Goal: Find specific page/section: Find specific page/section

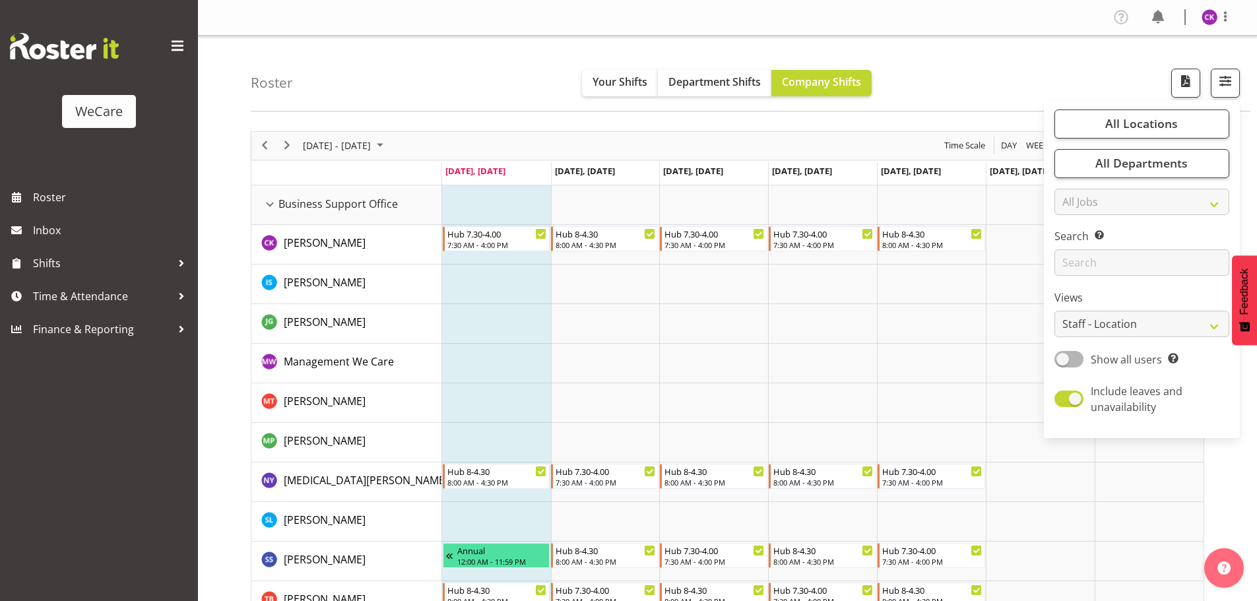
select select "location"
click at [1120, 249] on input "text" at bounding box center [1141, 262] width 175 height 26
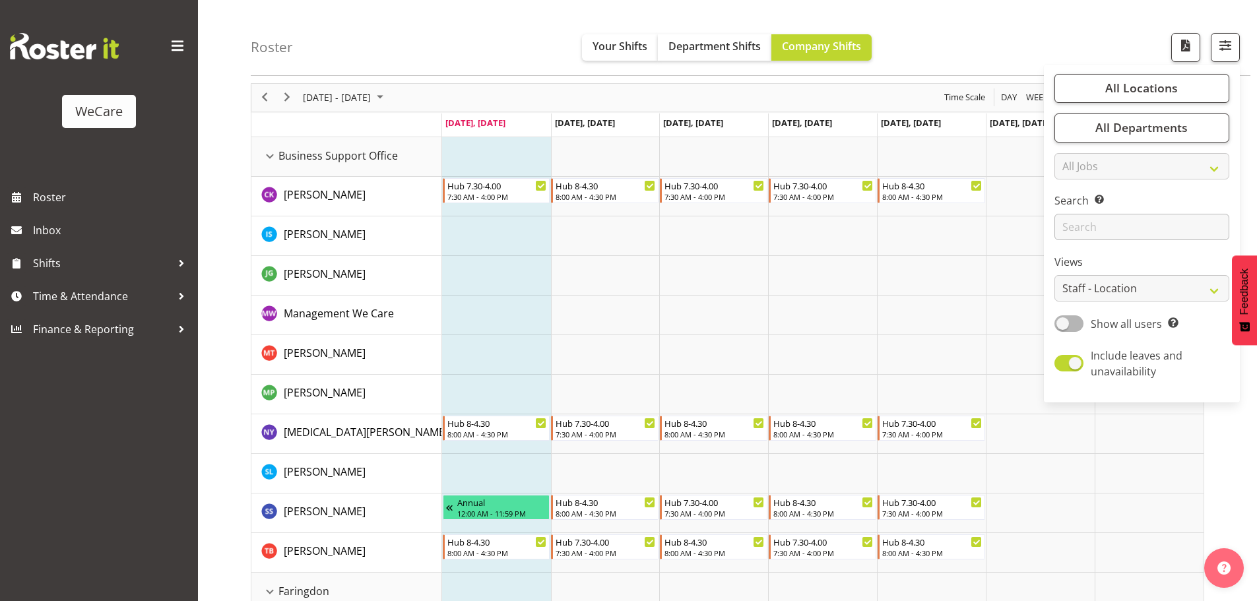
scroll to position [48, 0]
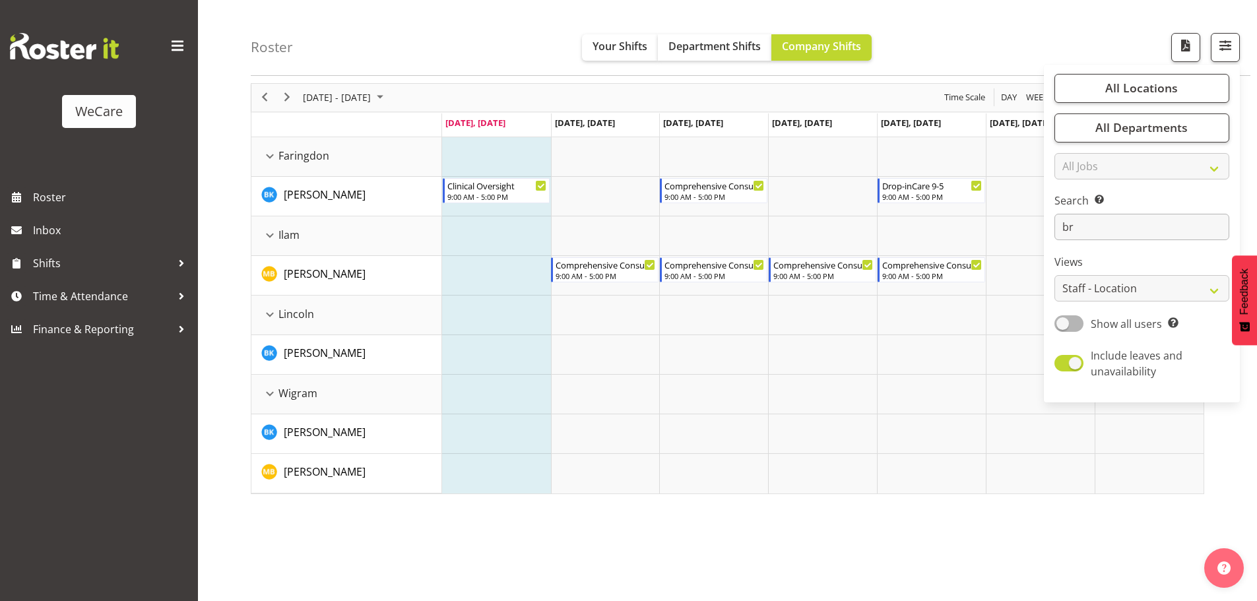
type input "b"
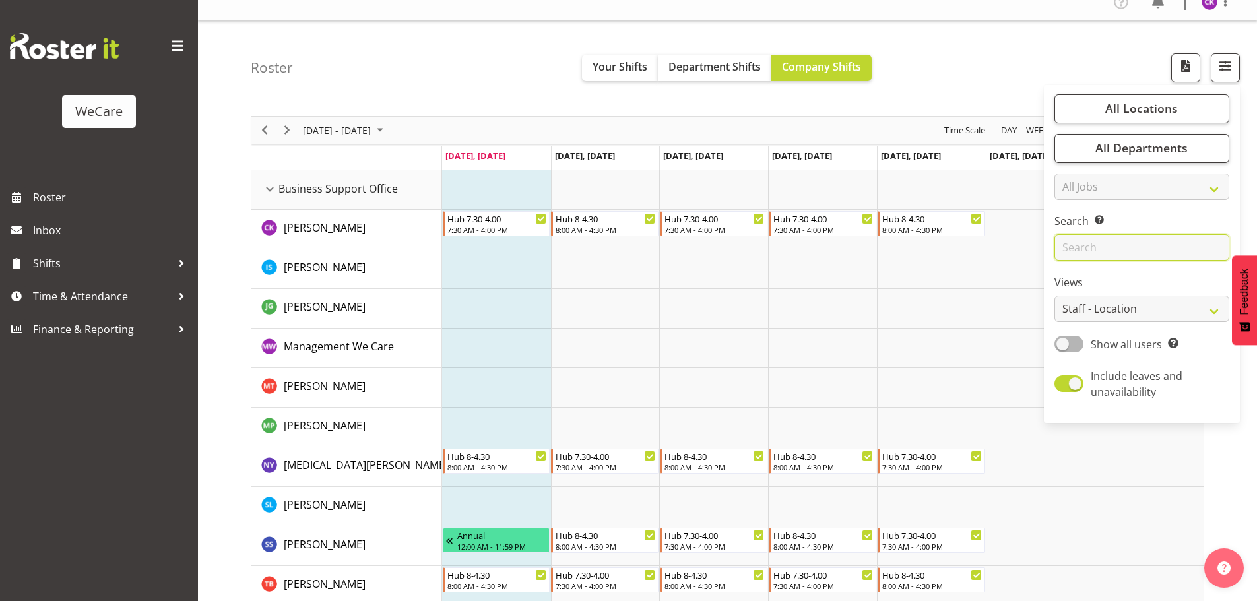
scroll to position [0, 0]
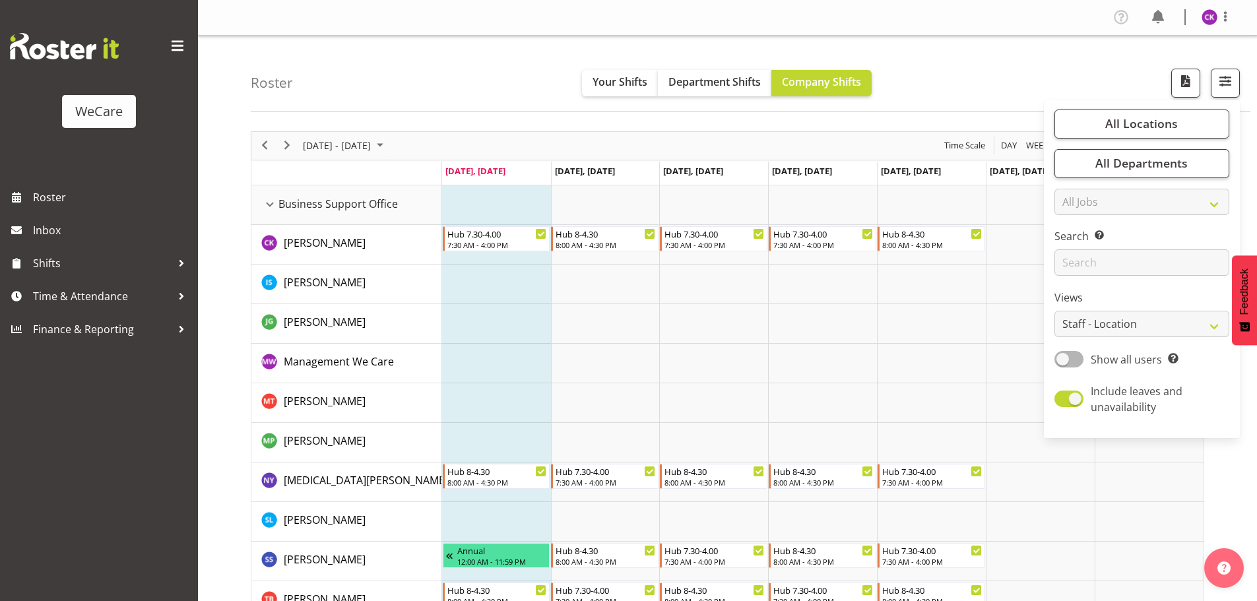
click at [513, 374] on td "Timeline Week of September 22, 2025" at bounding box center [496, 364] width 109 height 40
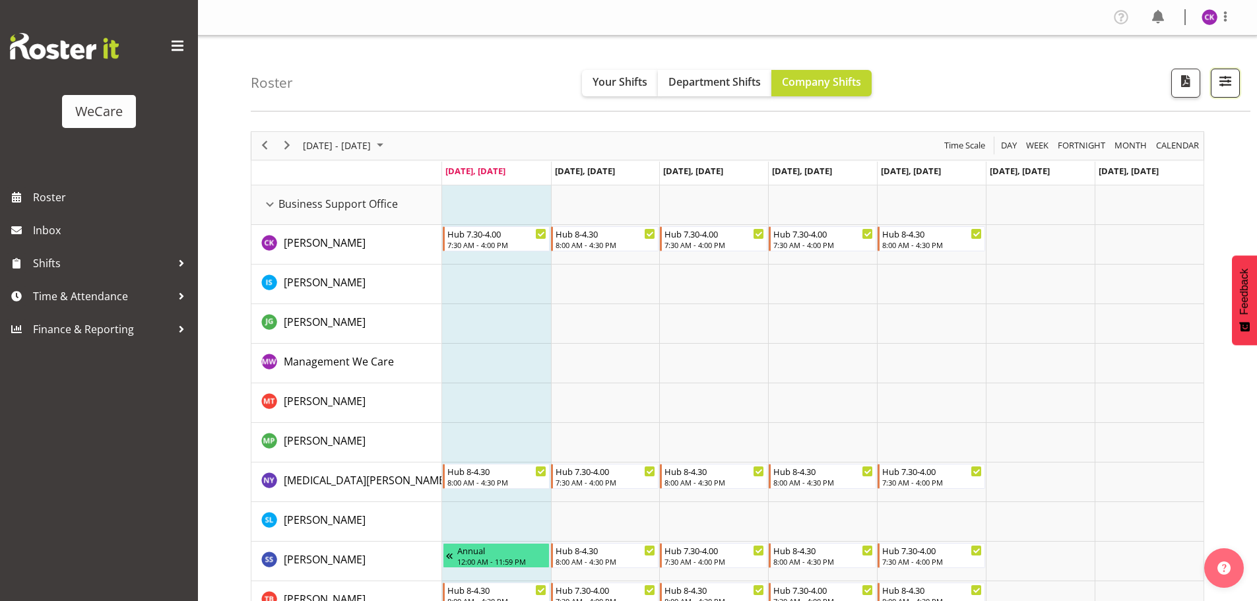
click at [1227, 88] on span "button" at bounding box center [1225, 81] width 17 height 17
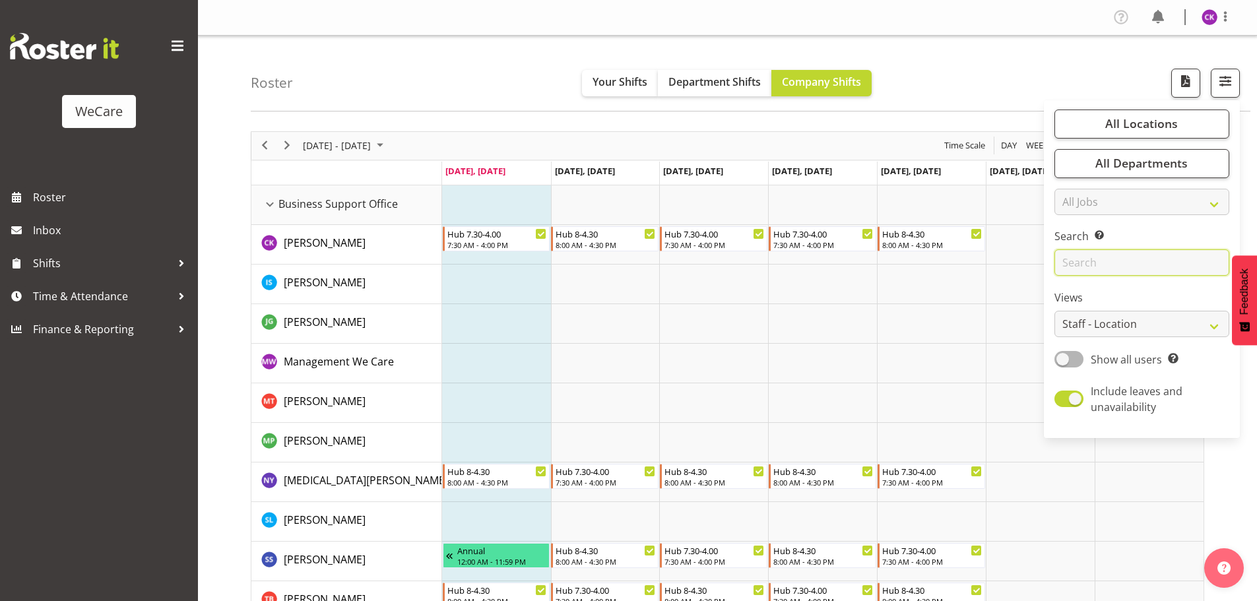
click at [1155, 254] on input "text" at bounding box center [1141, 262] width 175 height 26
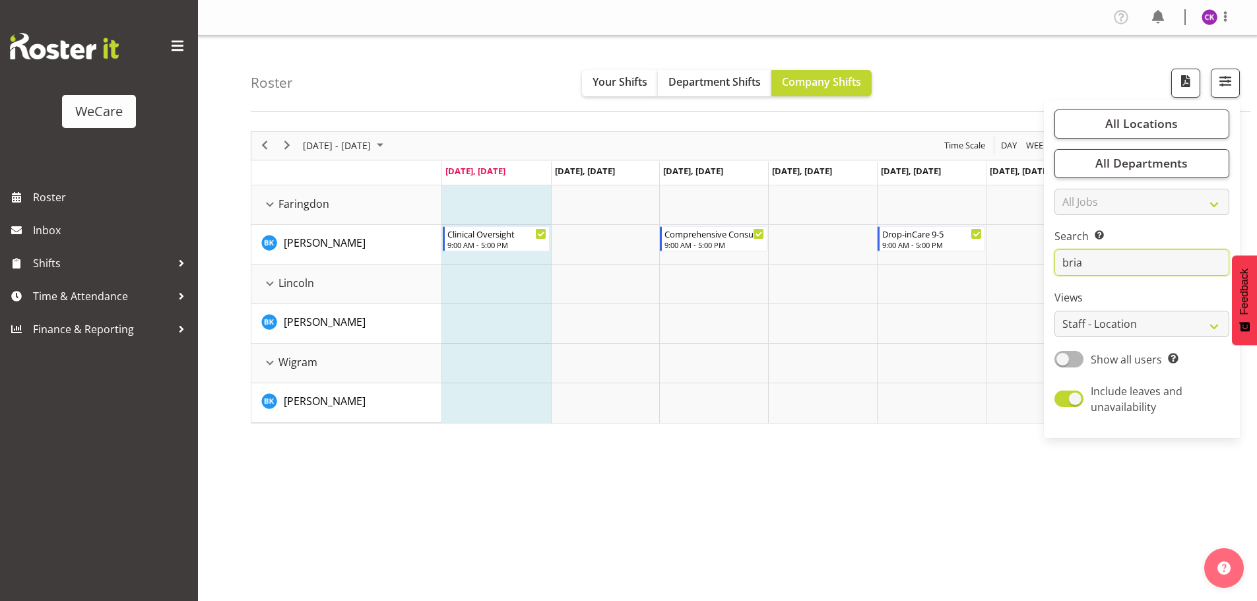
click at [1133, 259] on input "bria" at bounding box center [1141, 262] width 175 height 26
type input "b"
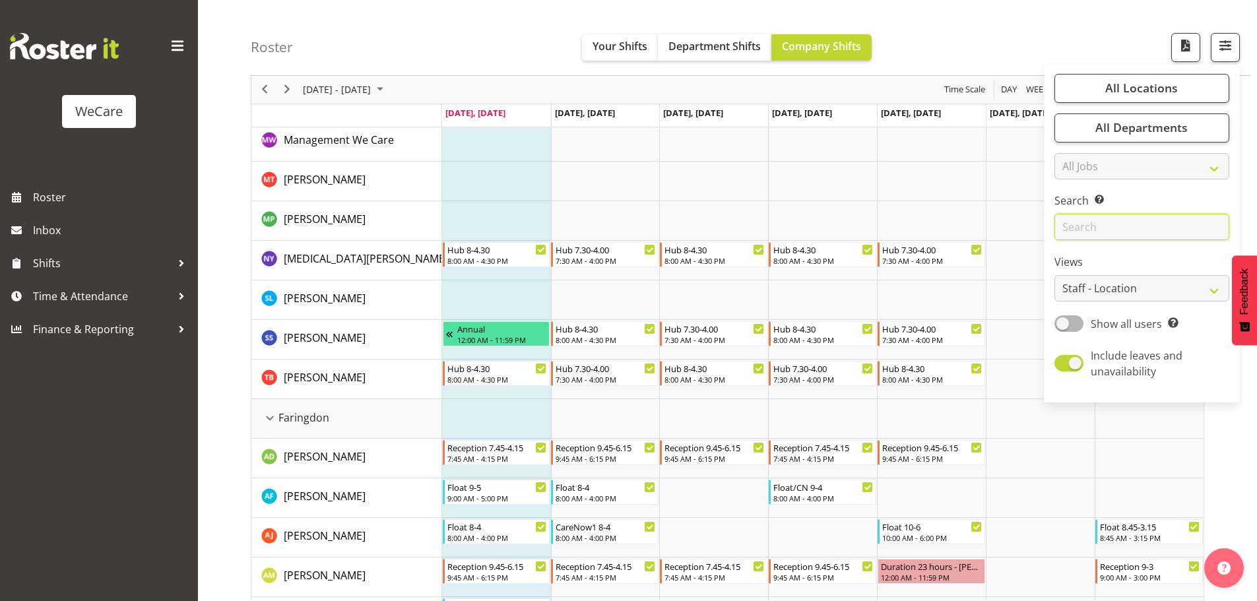
scroll to position [198, 0]
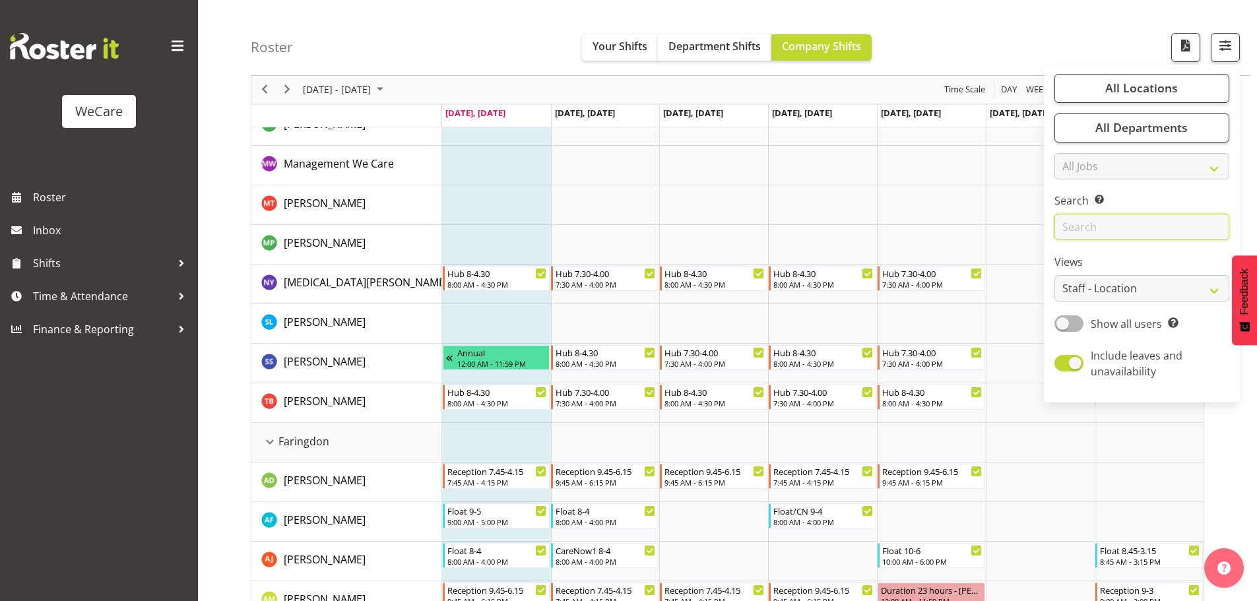
click at [1090, 228] on input "text" at bounding box center [1141, 227] width 175 height 26
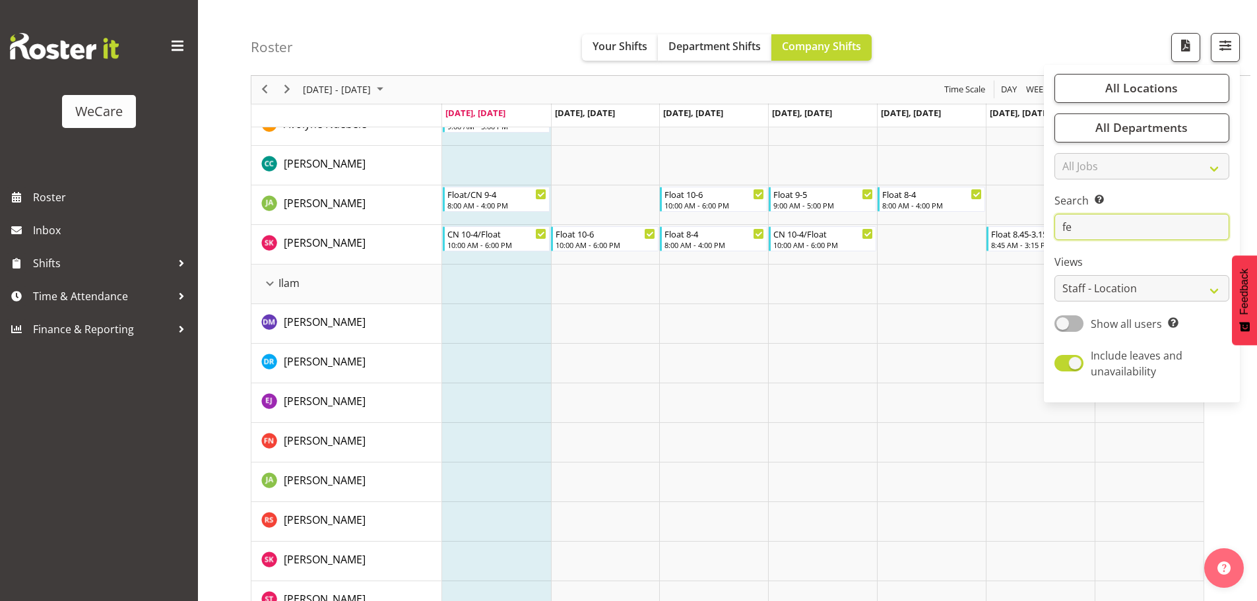
scroll to position [48, 0]
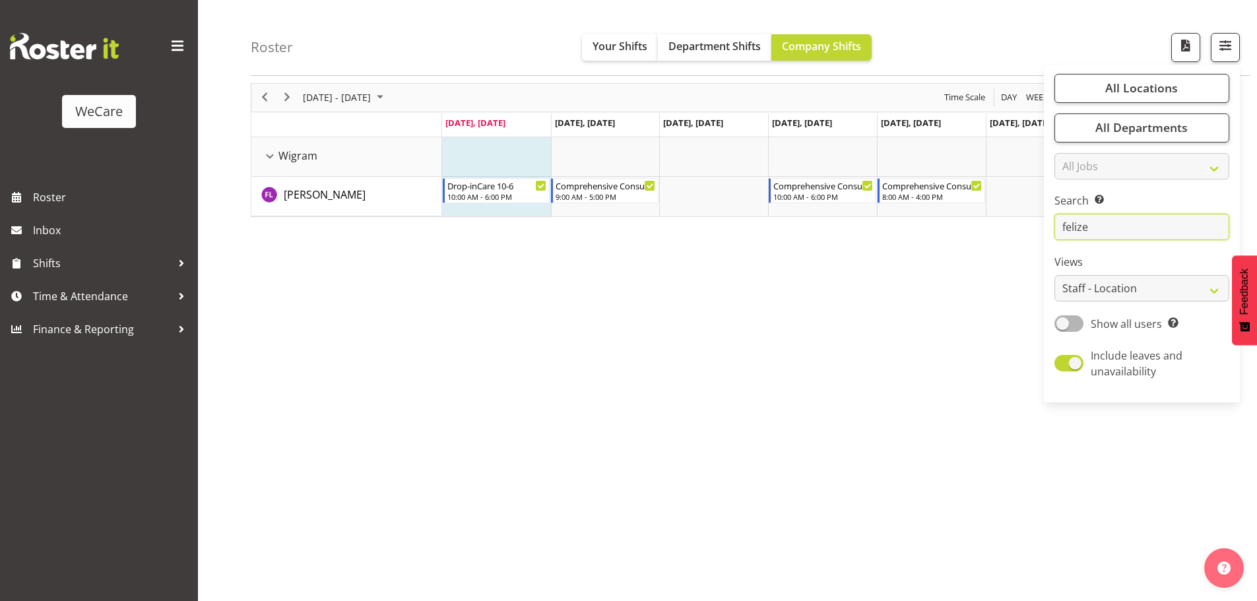
click at [1104, 226] on input "felize" at bounding box center [1141, 227] width 175 height 26
type input "f"
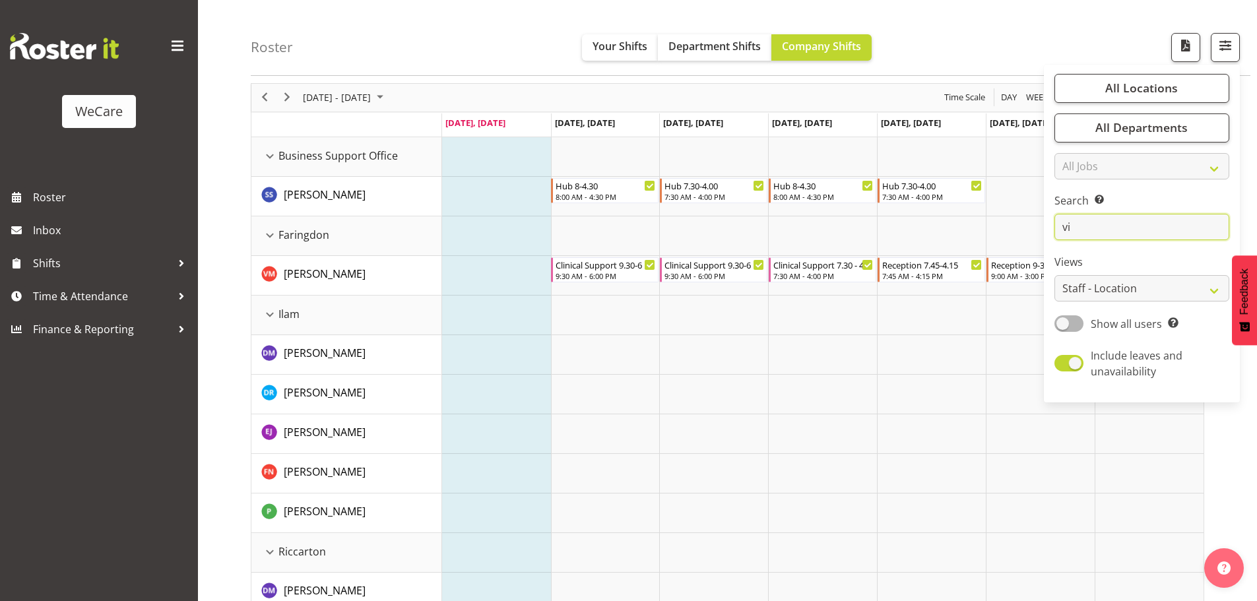
type input "virtual"
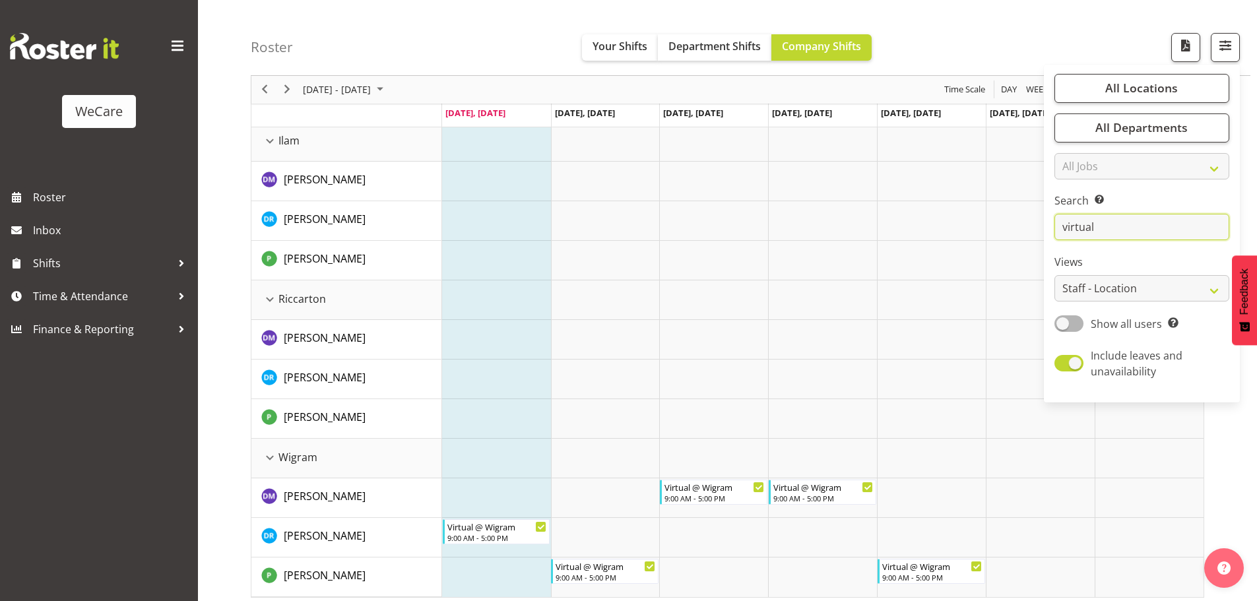
scroll to position [70, 0]
